Goal: Check status

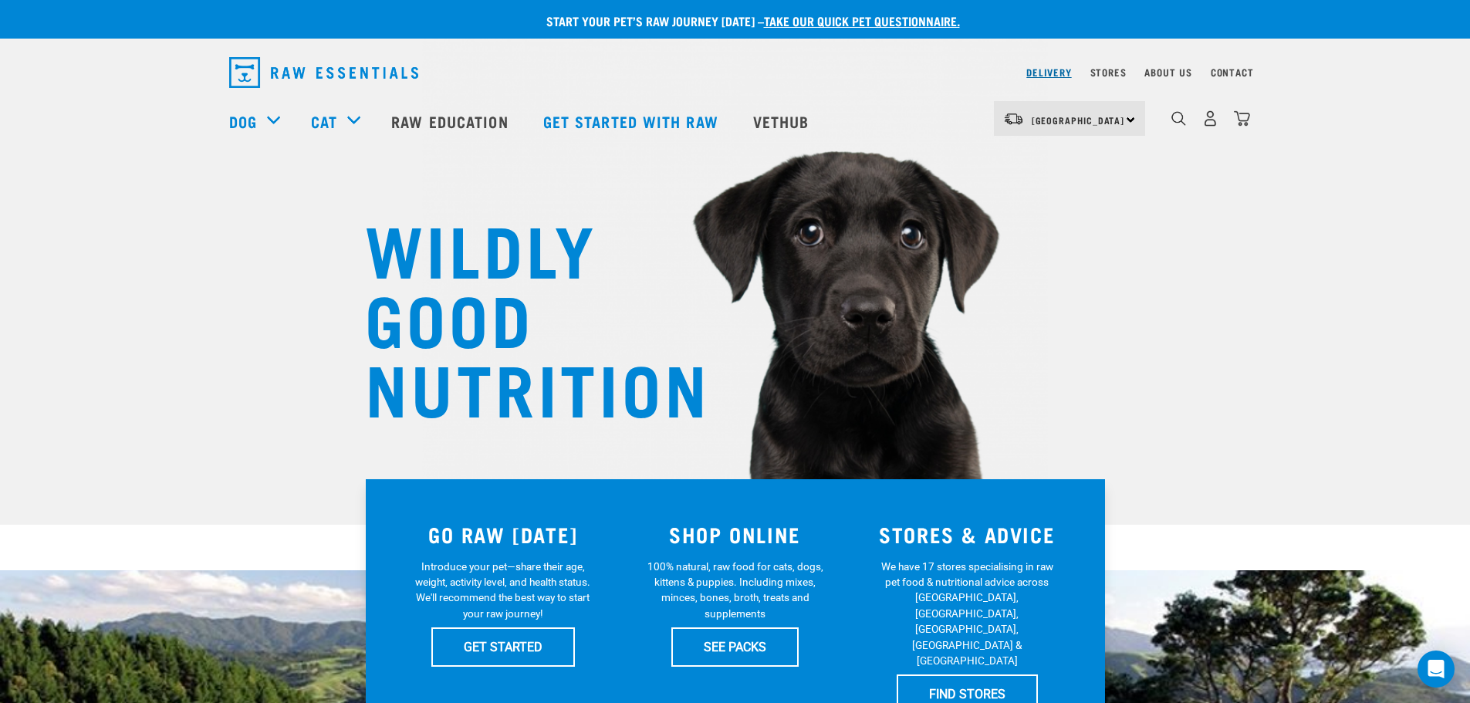
click at [1046, 75] on link "Delivery" at bounding box center [1048, 71] width 45 height 5
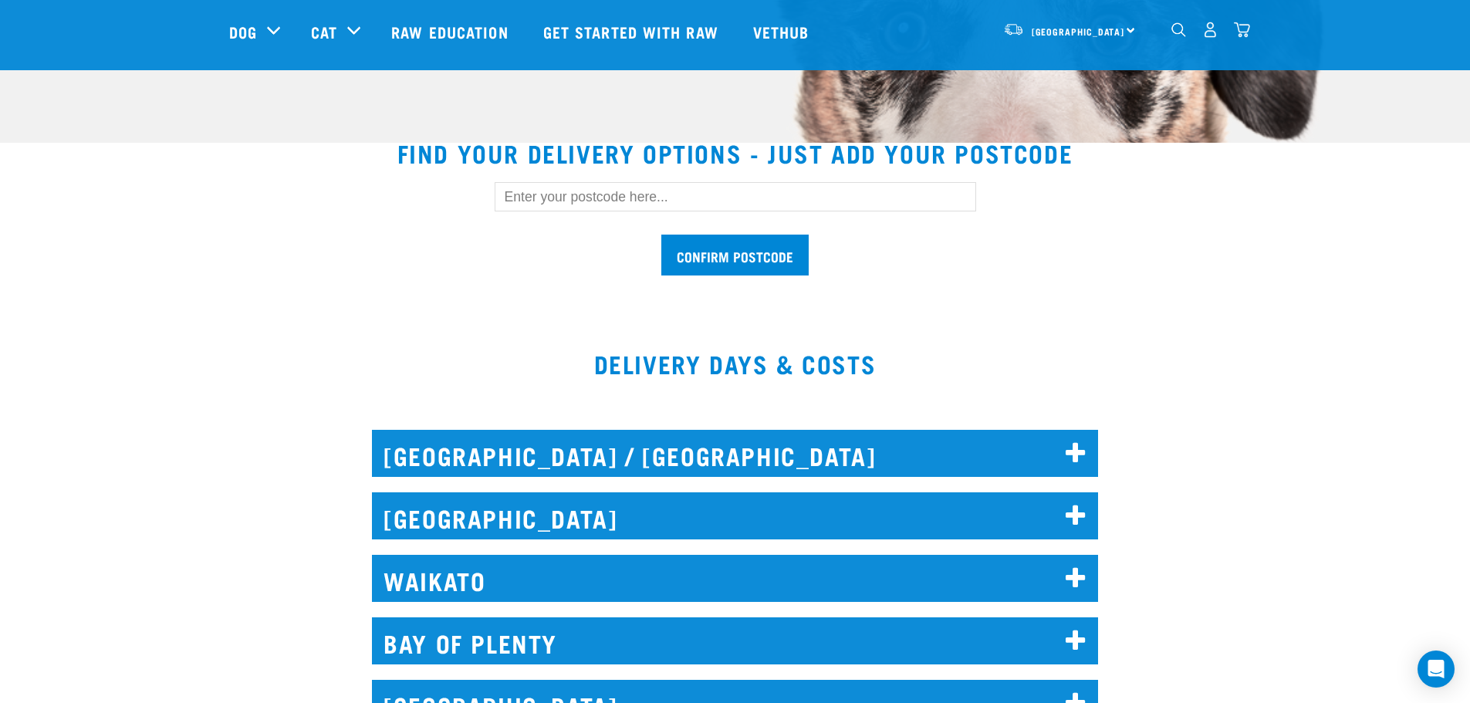
scroll to position [386, 0]
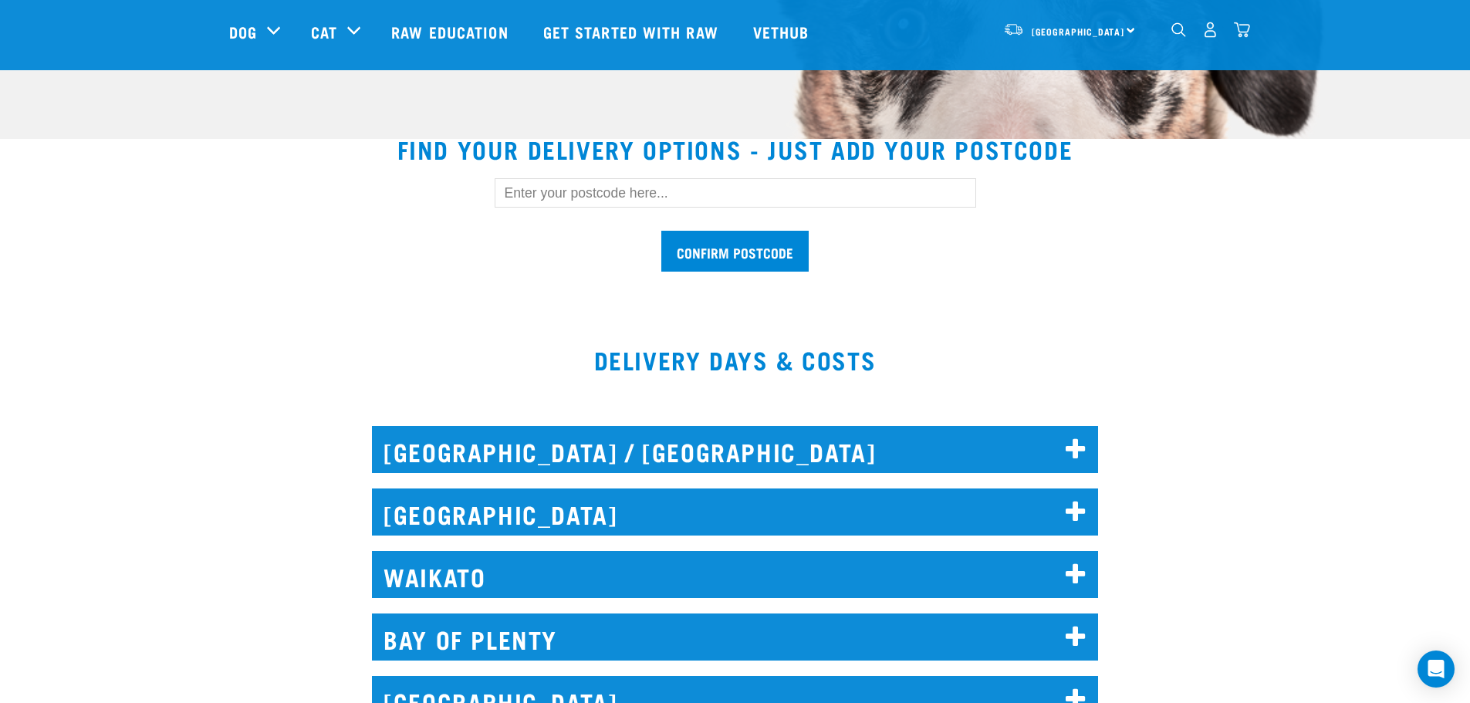
click at [536, 204] on input "text" at bounding box center [736, 192] width 482 height 29
paste input "9720"
type input "9720"
click at [776, 255] on input "Confirm postcode" at bounding box center [734, 251] width 147 height 41
